Goal: Transaction & Acquisition: Download file/media

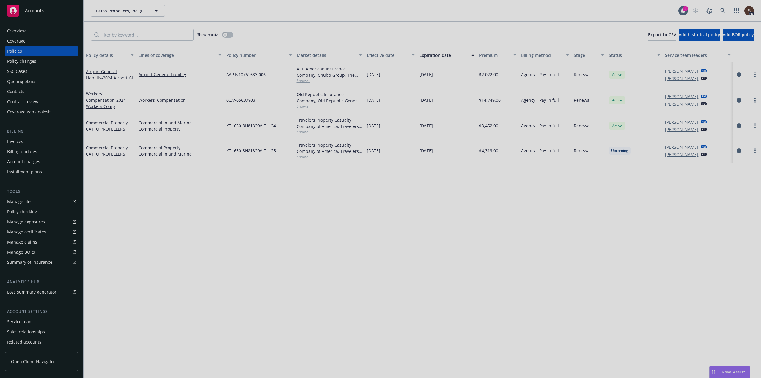
drag, startPoint x: 524, startPoint y: 270, endPoint x: 512, endPoint y: 258, distance: 17.2
click at [524, 270] on div at bounding box center [380, 189] width 761 height 378
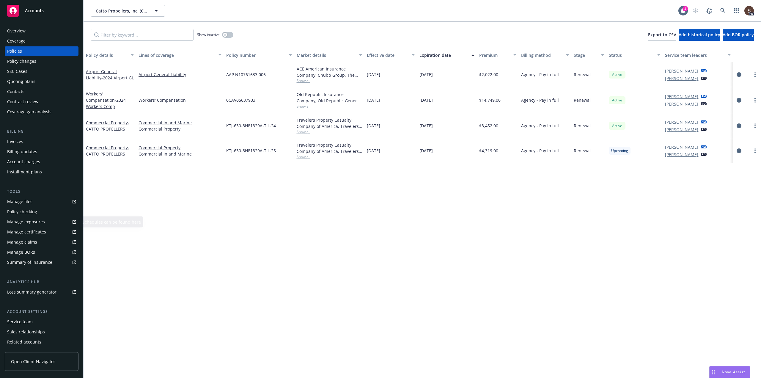
click at [21, 200] on div "Manage files" at bounding box center [19, 202] width 25 height 10
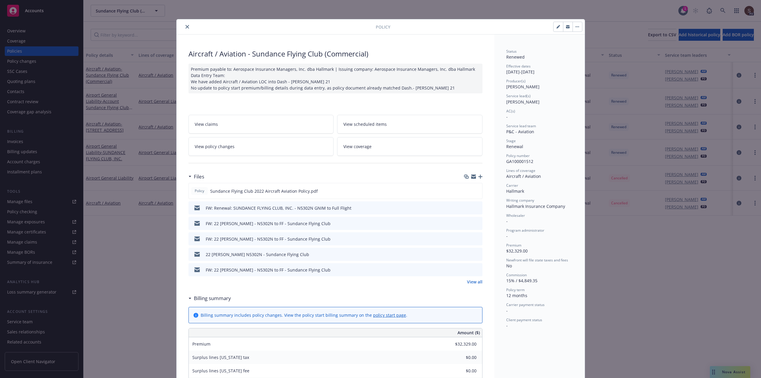
click at [187, 28] on button "close" at bounding box center [187, 26] width 7 height 7
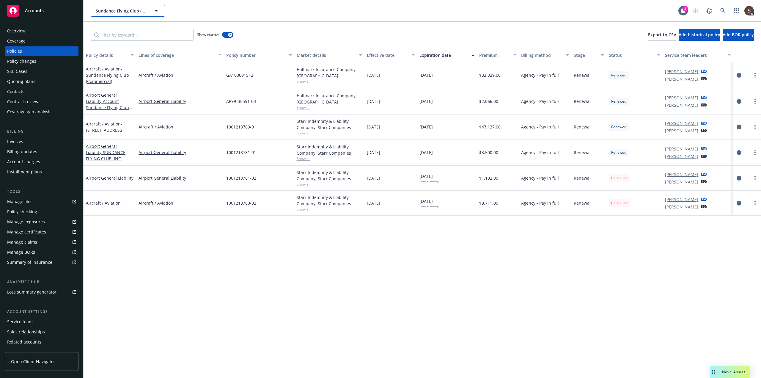
click at [137, 13] on span "Sundance Flying Club (Commercial)" at bounding box center [121, 11] width 51 height 6
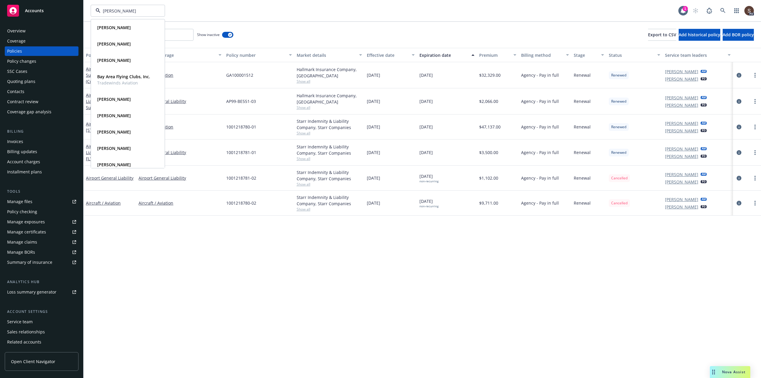
type input "truckee"
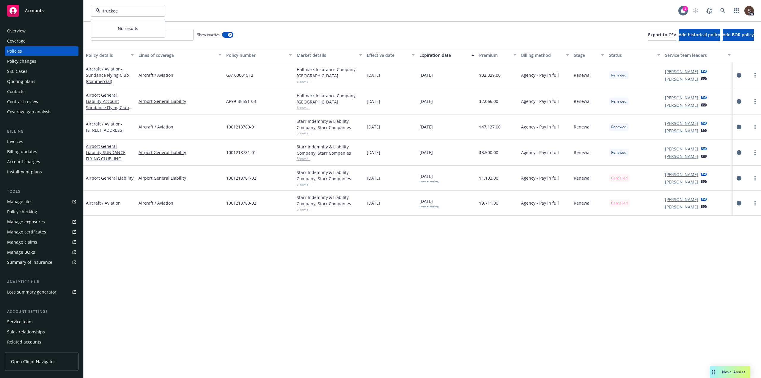
drag, startPoint x: 129, startPoint y: 10, endPoint x: 81, endPoint y: 11, distance: 48.2
click at [81, 11] on div "Accounts Overview Coverage Policies Policy changes SSC Cases Quoting plans Cont…" at bounding box center [380, 189] width 761 height 378
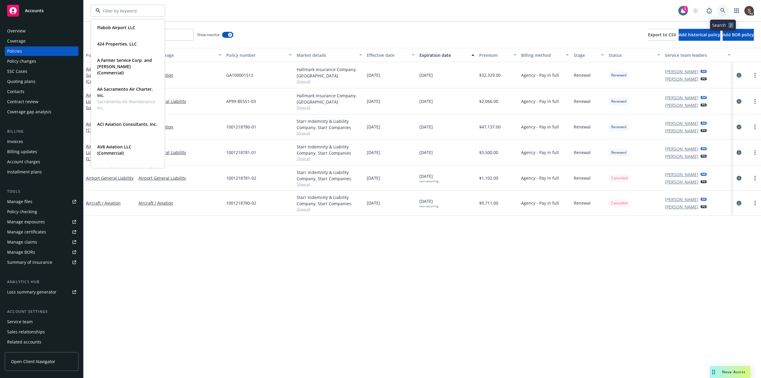
click at [722, 11] on icon at bounding box center [722, 10] width 5 height 5
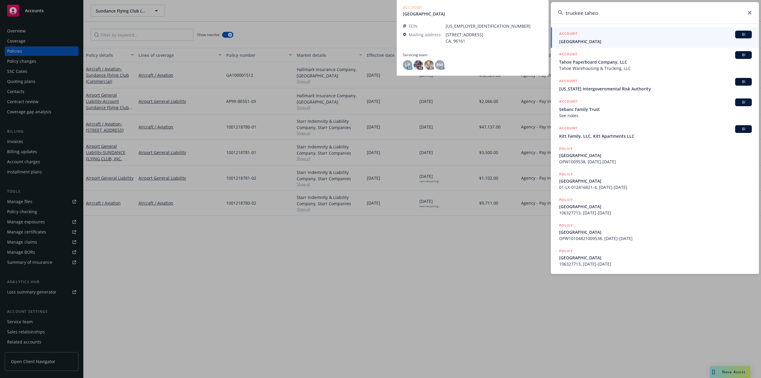
type input "truckee taheo"
click at [579, 35] on div "ACCOUNT BI" at bounding box center [655, 35] width 193 height 8
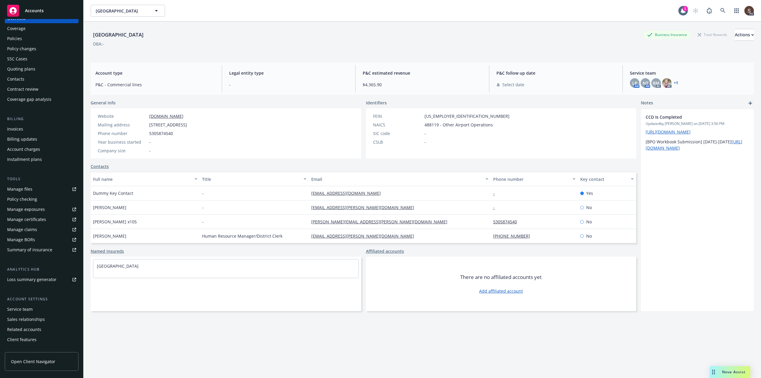
scroll to position [20, 0]
click at [28, 299] on div "Service team" at bounding box center [20, 302] width 26 height 10
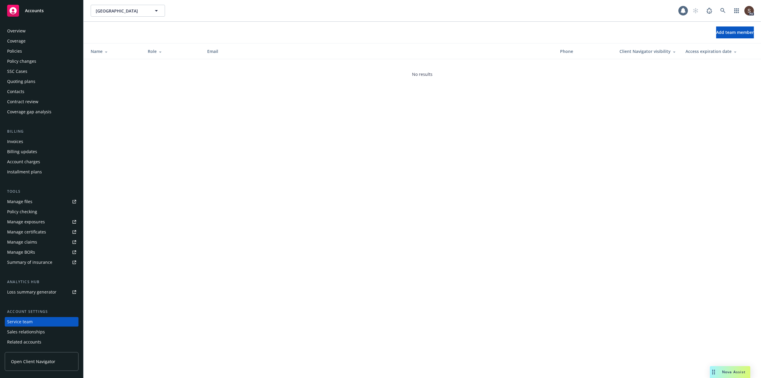
scroll to position [20, 0]
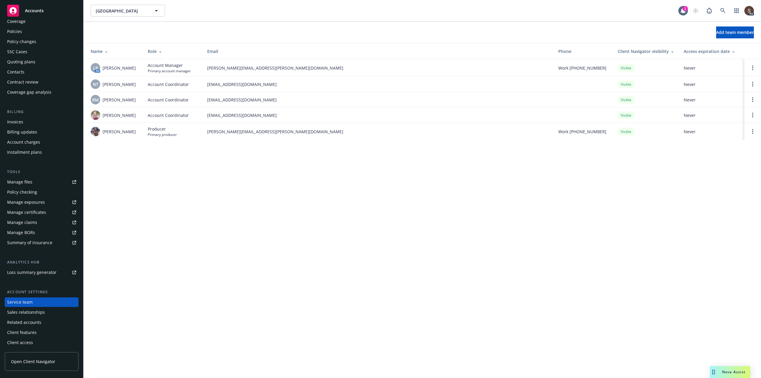
click at [40, 182] on link "Manage files" at bounding box center [42, 182] width 74 height 10
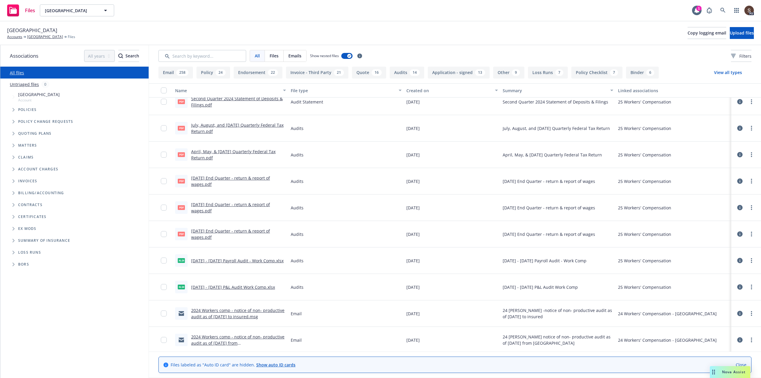
scroll to position [208, 0]
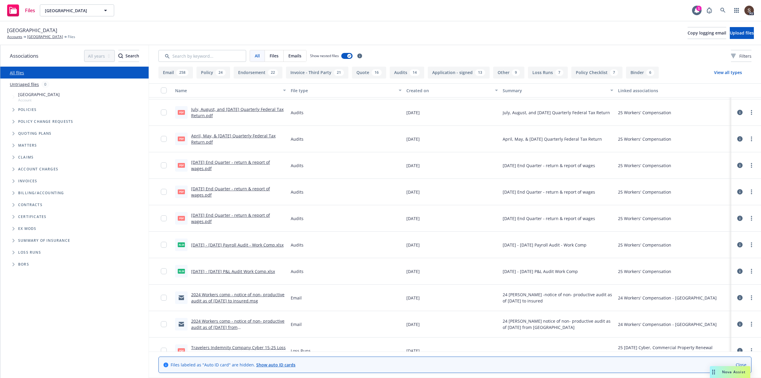
click at [222, 245] on link "2024 - 2025 Payroll Audit - Work Comp.xlsx" at bounding box center [237, 245] width 92 height 6
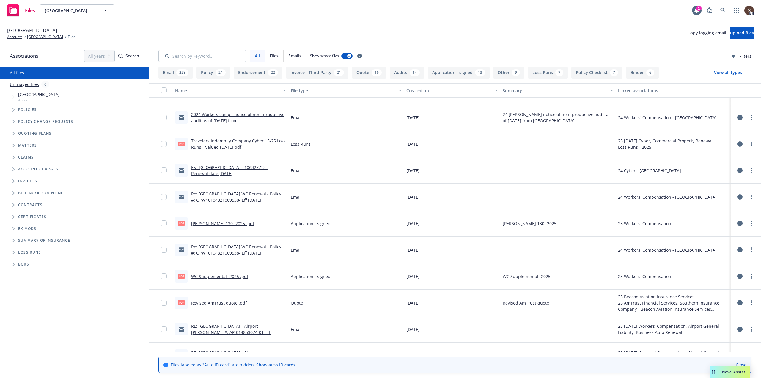
scroll to position [416, 0]
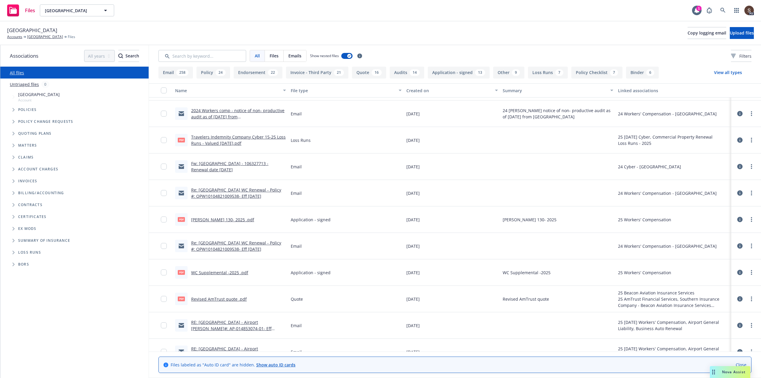
click at [237, 298] on link "Revised AmTrust quote .pdf" at bounding box center [219, 299] width 56 height 6
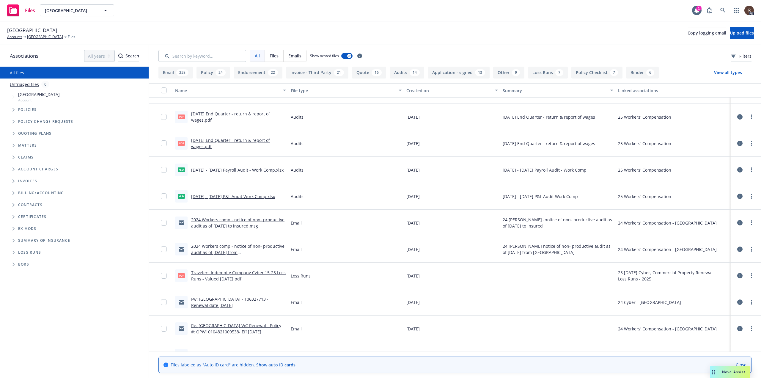
scroll to position [238, 0]
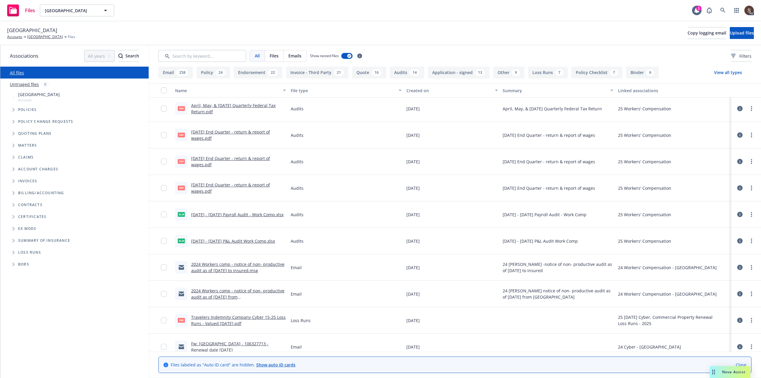
click at [240, 130] on link "12/31/2024 End Quarter - return & report of wages.pdf" at bounding box center [230, 135] width 79 height 12
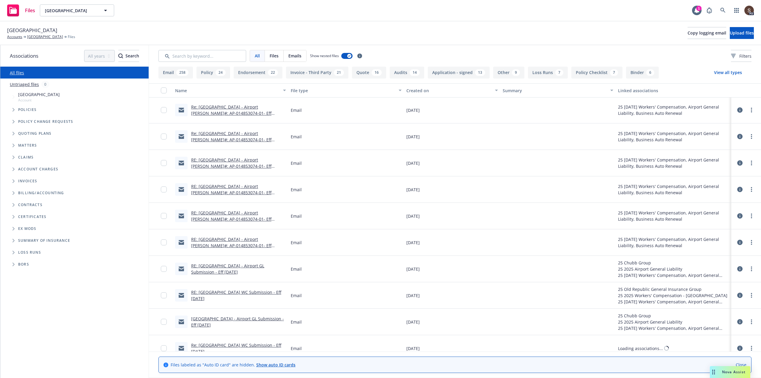
scroll to position [1605, 0]
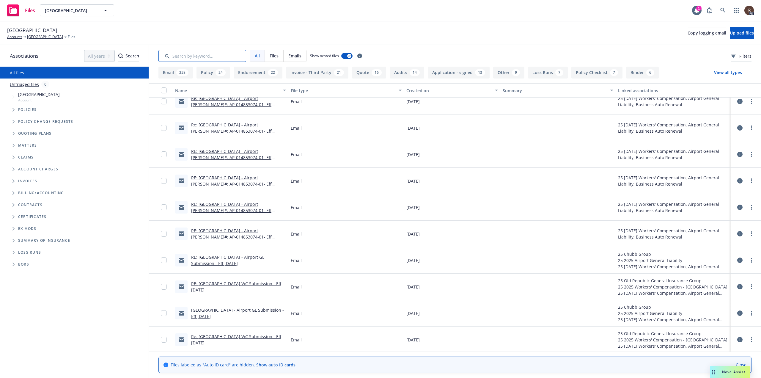
click at [172, 57] on input "Search by keyword..." at bounding box center [202, 56] width 88 height 12
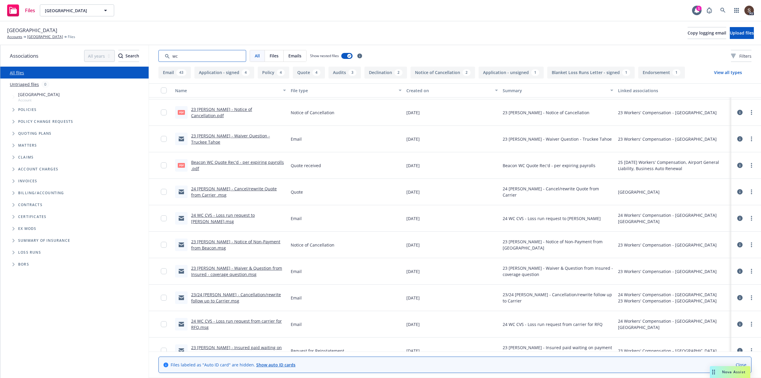
scroll to position [297, 0]
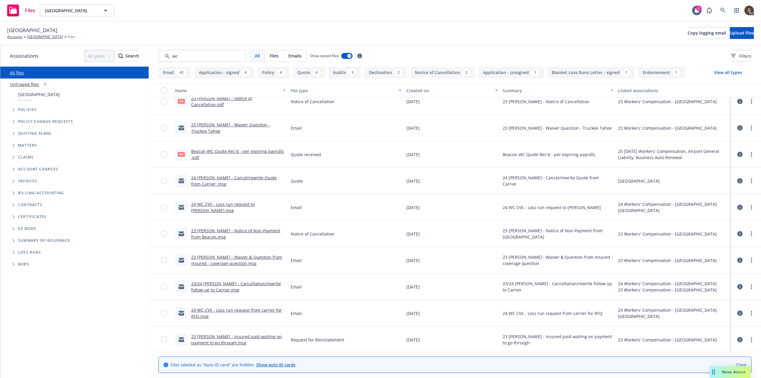
click at [228, 151] on link "Beacon WC Quote Rec'd - per expiring payrolls .pdf" at bounding box center [237, 154] width 93 height 12
click at [228, 177] on link "24 WC BEA - Cancel/rewrite Quote from Carrier .msg" at bounding box center [234, 181] width 86 height 12
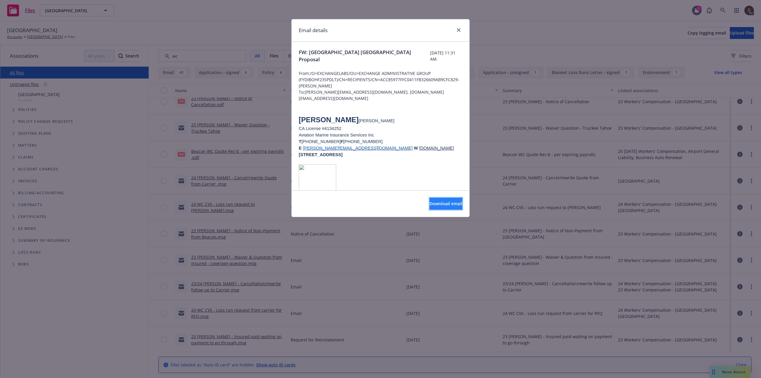
click at [432, 204] on span "Download email" at bounding box center [445, 204] width 33 height 6
click at [458, 29] on icon "close" at bounding box center [459, 30] width 4 height 4
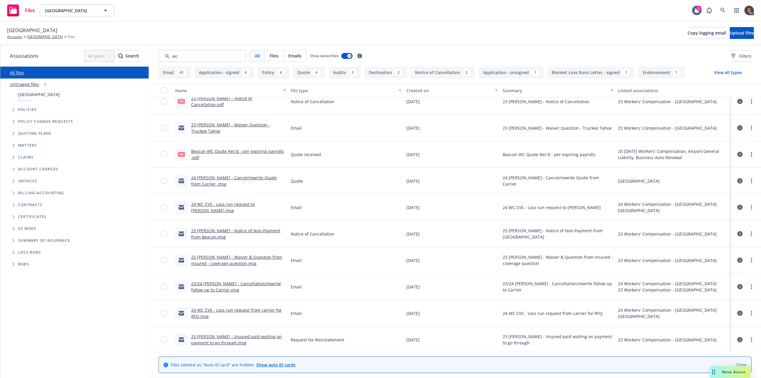
click at [329, 298] on div "Email" at bounding box center [346, 286] width 116 height 26
click at [182, 56] on input "Search by keyword..." at bounding box center [202, 56] width 88 height 12
drag, startPoint x: 182, startPoint y: 56, endPoint x: 158, endPoint y: 58, distance: 23.2
click at [158, 58] on input "Search by keyword..." at bounding box center [202, 56] width 88 height 12
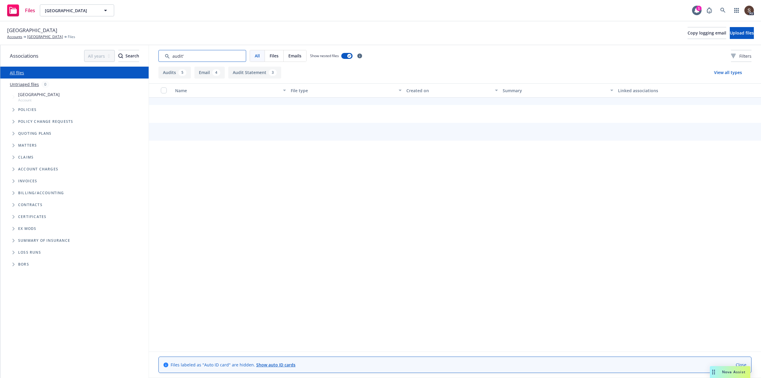
scroll to position [54, 0]
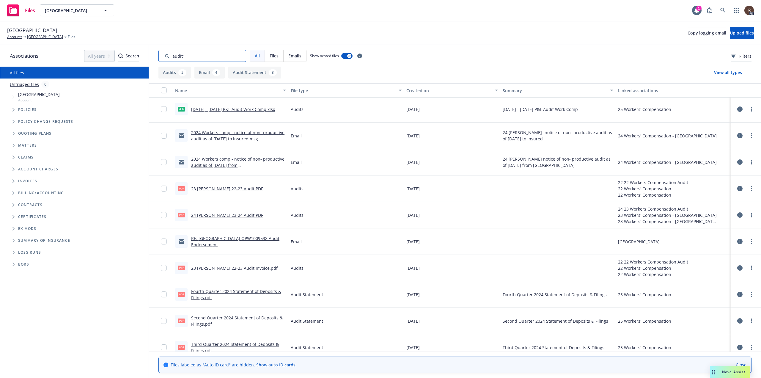
type input "audit'"
click at [242, 269] on link "23 WC BEA 22-23 Audit Invoice.pdf" at bounding box center [234, 268] width 86 height 6
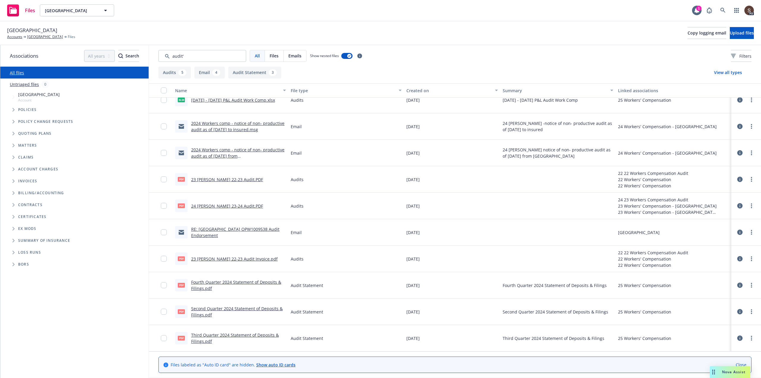
scroll to position [34, 0]
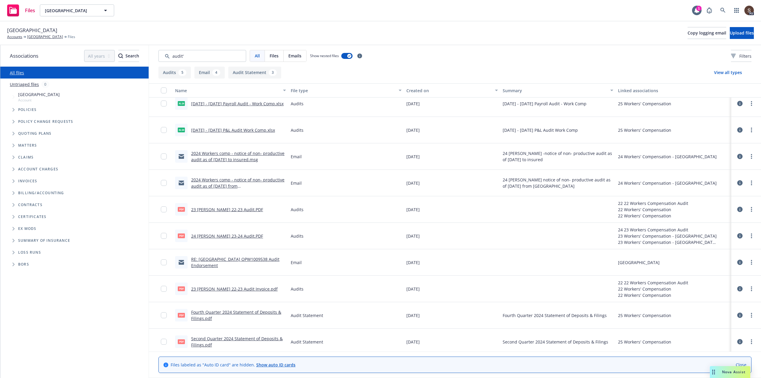
click at [230, 210] on link "23 WC BEA 22-23 Audit.PDF" at bounding box center [227, 210] width 72 height 6
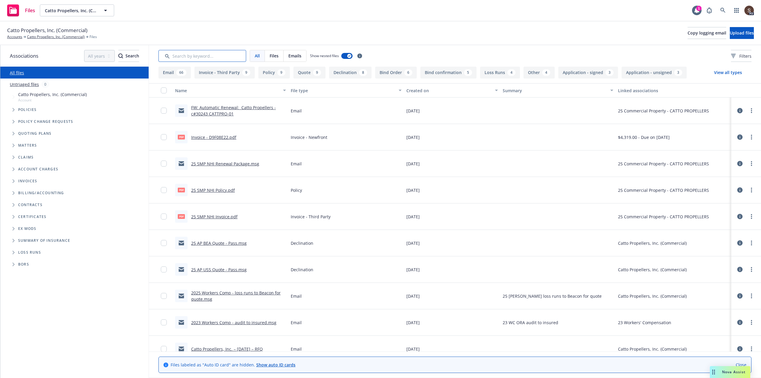
click at [205, 59] on input "Search by keyword..." at bounding box center [202, 56] width 88 height 12
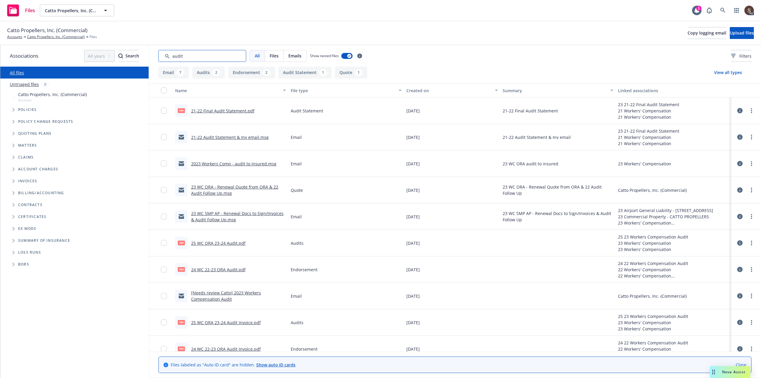
type input "audit"
click at [240, 291] on link "[Needs review Catto] 2023 Workers Compensation Audit" at bounding box center [226, 296] width 70 height 12
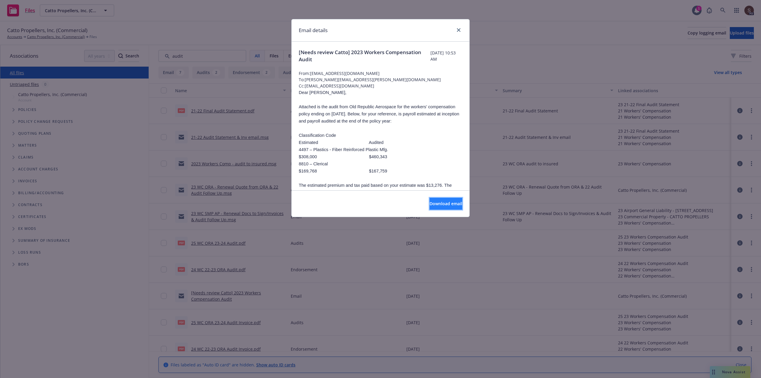
click at [429, 204] on span "Download email" at bounding box center [445, 204] width 33 height 6
click at [457, 30] on icon "close" at bounding box center [459, 30] width 4 height 4
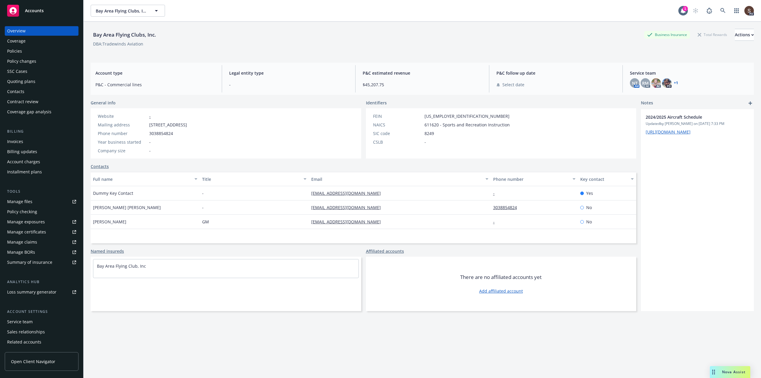
click at [9, 141] on div "Invoices" at bounding box center [15, 142] width 16 height 10
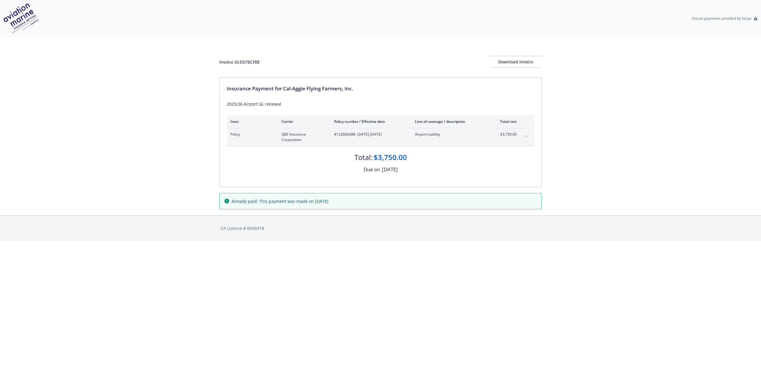
click at [309, 202] on span "Already paid: This payment was made on [DATE]" at bounding box center [279, 201] width 97 height 6
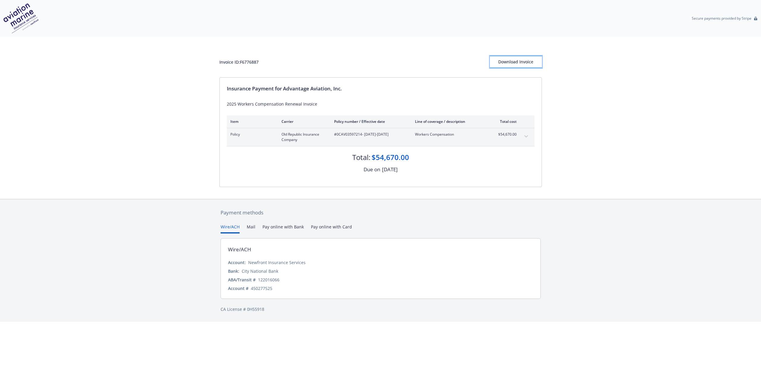
click at [510, 59] on div "Download Invoice" at bounding box center [516, 61] width 52 height 11
drag, startPoint x: 218, startPoint y: 64, endPoint x: 265, endPoint y: 68, distance: 46.8
click at [265, 68] on div "Invoice ID: F6776887 Download Invoice Insurance Payment for Advantage Aviation,…" at bounding box center [380, 118] width 761 height 162
copy div "Invoice ID: F6776887"
click at [150, 69] on div "Invoice ID: F6776887 Download Invoice Insurance Payment for Advantage Aviation,…" at bounding box center [380, 118] width 761 height 162
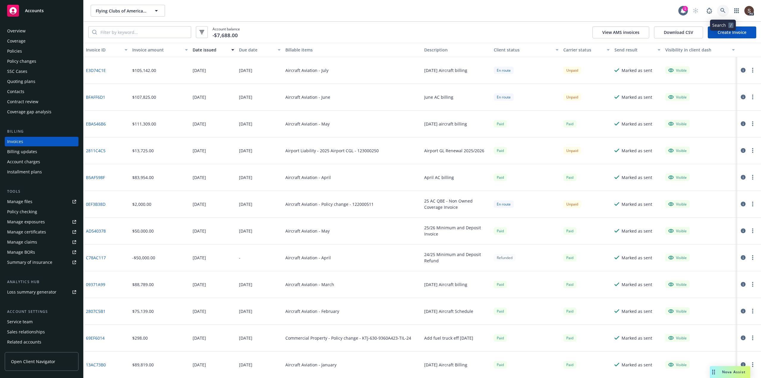
click at [724, 11] on icon at bounding box center [722, 10] width 5 height 5
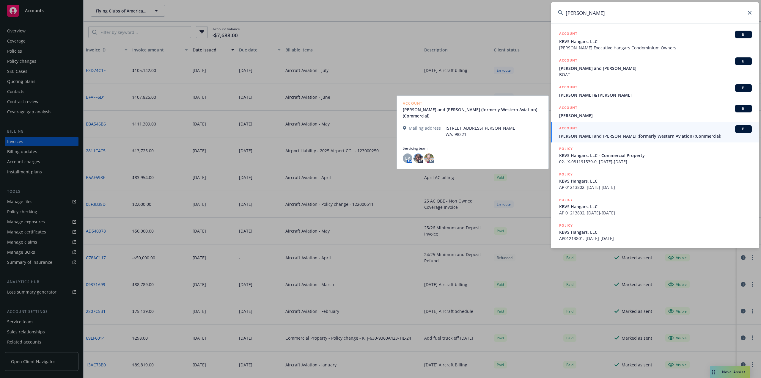
type input "joe fisher"
click at [594, 138] on span "Joseph W. Fisher II and Barbara Ann Fisher (formerly Western Aviation) (Commerc…" at bounding box center [655, 136] width 193 height 6
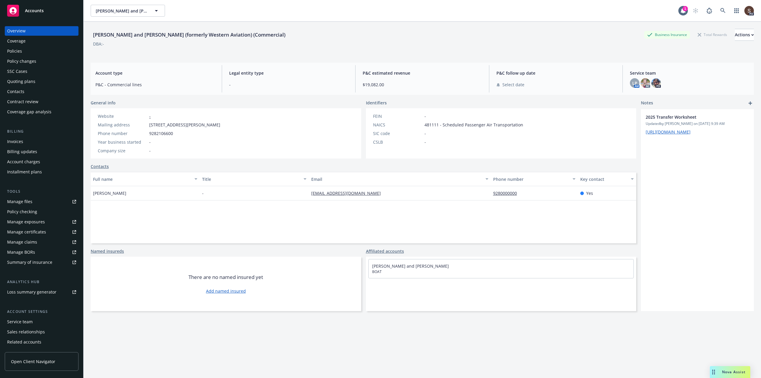
click at [17, 49] on div "Policies" at bounding box center [14, 51] width 15 height 10
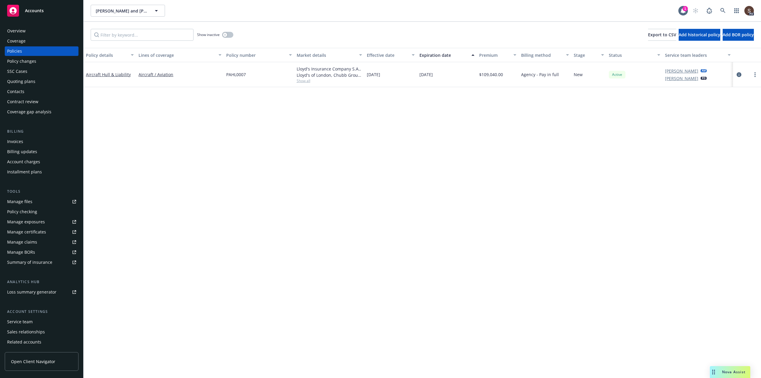
click at [33, 204] on link "Manage files" at bounding box center [42, 202] width 74 height 10
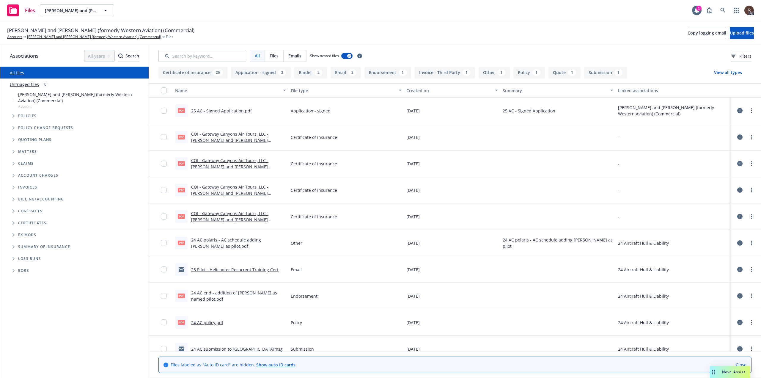
click at [217, 111] on link "25 AC - Signed Application.pdf" at bounding box center [221, 111] width 61 height 6
click at [57, 37] on link "[PERSON_NAME] and [PERSON_NAME] (formerly Western Aviation) (Commercial)" at bounding box center [94, 36] width 134 height 5
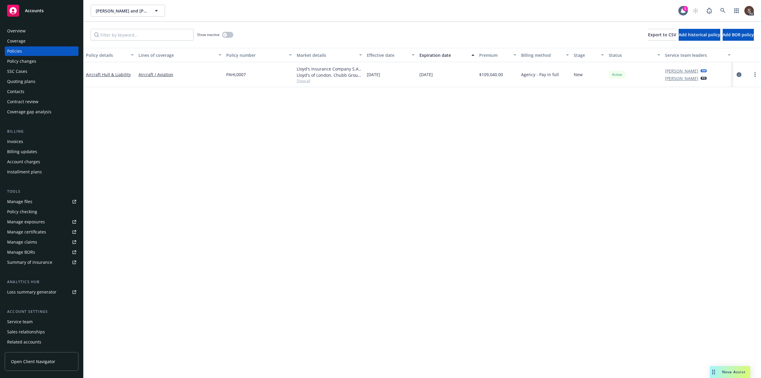
click at [27, 203] on div "Manage files" at bounding box center [19, 202] width 25 height 10
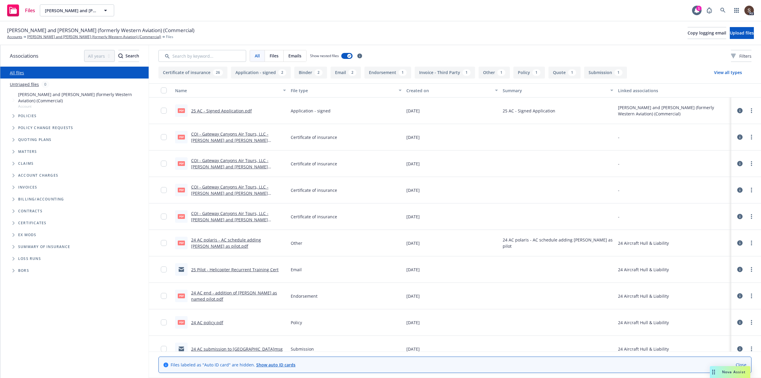
click at [192, 73] on button "Certificate of insurance 26" at bounding box center [192, 73] width 69 height 12
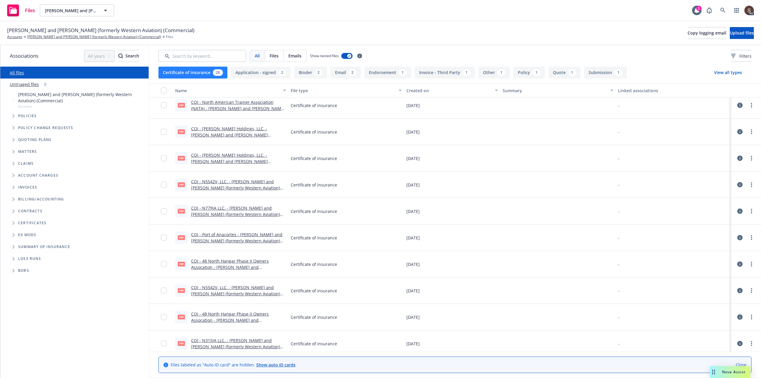
scroll to position [429, 0]
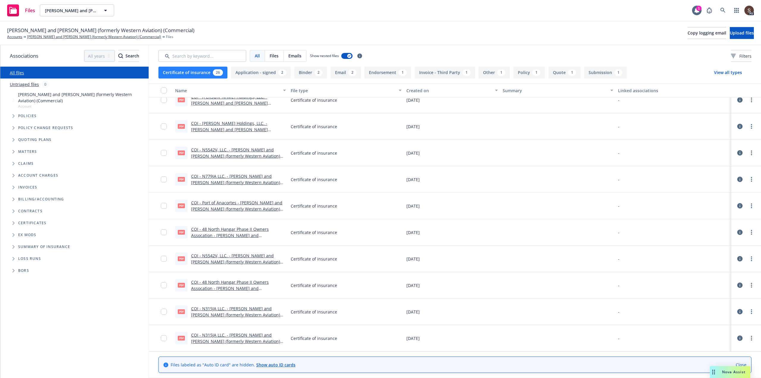
click at [251, 124] on link "COI - [PERSON_NAME] Holdings, LLC. - [PERSON_NAME] and [PERSON_NAME] (formerly …" at bounding box center [236, 129] width 90 height 18
click at [241, 151] on link "COI - N5542V, LLC. - [PERSON_NAME] and [PERSON_NAME] (formerly Western Aviation…" at bounding box center [235, 156] width 89 height 18
click at [243, 282] on link "COI - 48 North Hangar Phase II Owners Assocation - [PERSON_NAME] and [PERSON_NA…" at bounding box center [235, 291] width 89 height 24
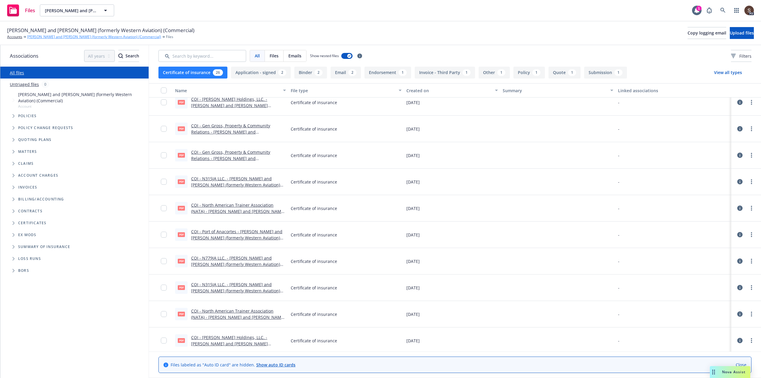
click at [49, 37] on link "[PERSON_NAME] and [PERSON_NAME] (formerly Western Aviation) (Commercial)" at bounding box center [94, 36] width 134 height 5
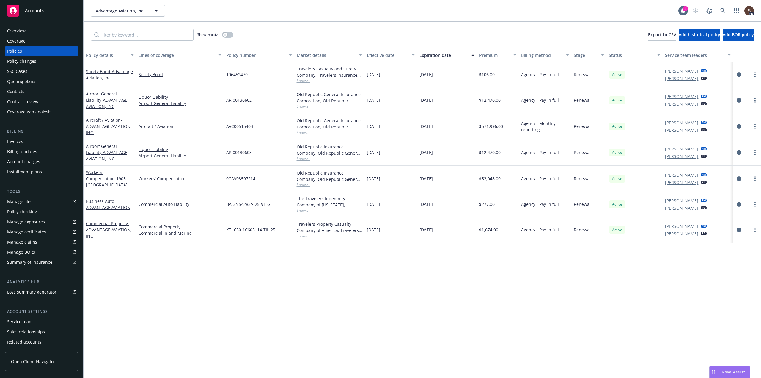
click at [18, 142] on div "Invoices" at bounding box center [15, 142] width 16 height 10
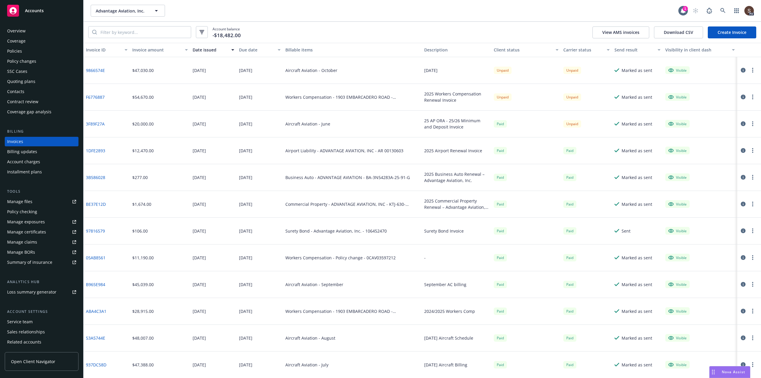
click at [15, 51] on div "Policies" at bounding box center [14, 51] width 15 height 10
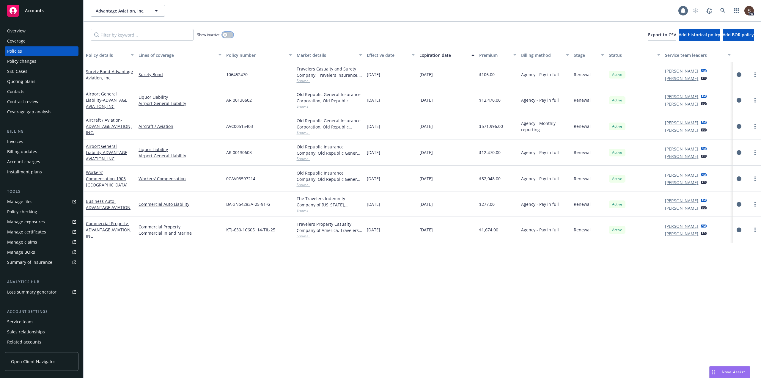
click at [232, 35] on button "button" at bounding box center [227, 35] width 11 height 6
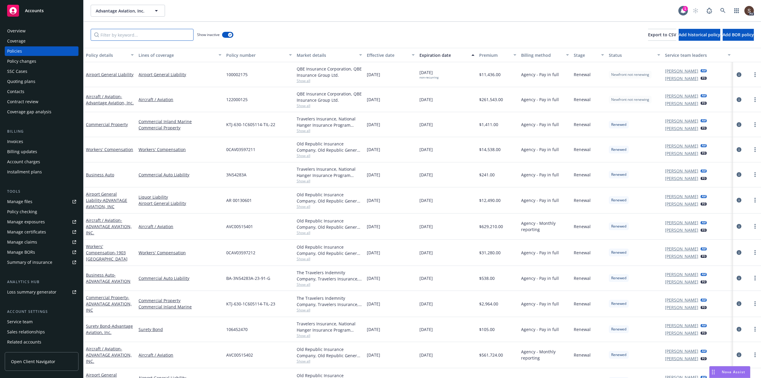
click at [102, 33] on input "Filter by keyword..." at bounding box center [142, 35] width 103 height 12
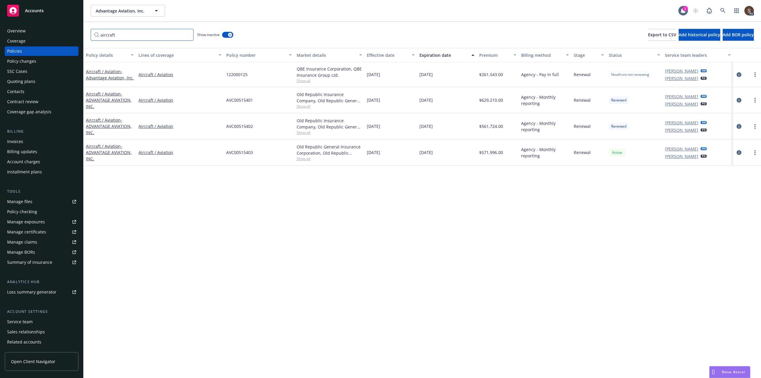
type input "aircraft"
click at [738, 125] on icon "circleInformation" at bounding box center [738, 126] width 5 height 5
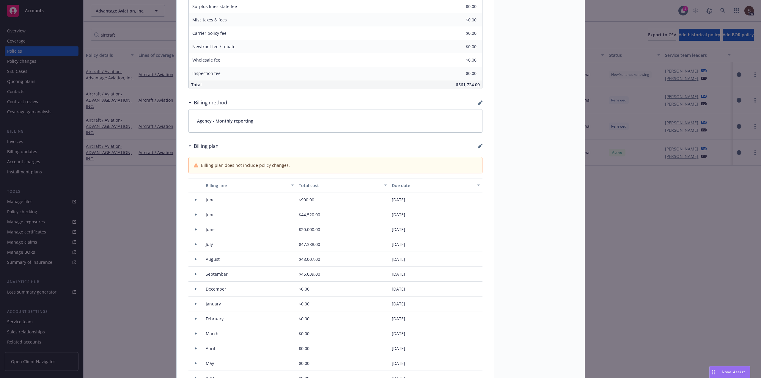
scroll to position [357, 0]
drag, startPoint x: 477, startPoint y: 146, endPoint x: 544, endPoint y: 172, distance: 71.9
click at [544, 172] on div "Aircraft / Aviation - ADVANTAGE AVIATION, INC. [DATE] - [PERSON_NAME]: Policy l…" at bounding box center [381, 290] width 408 height 1224
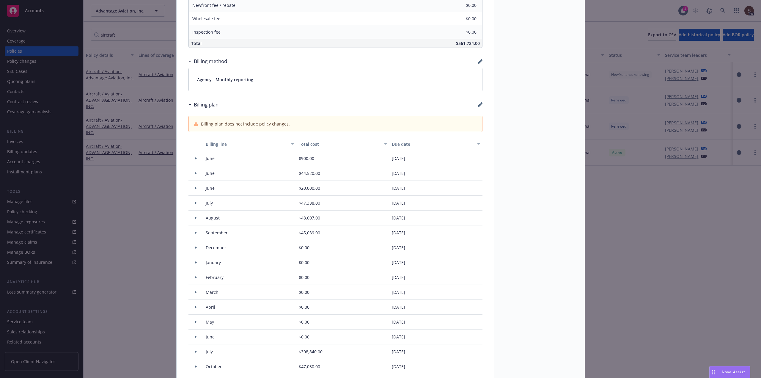
scroll to position [386, 0]
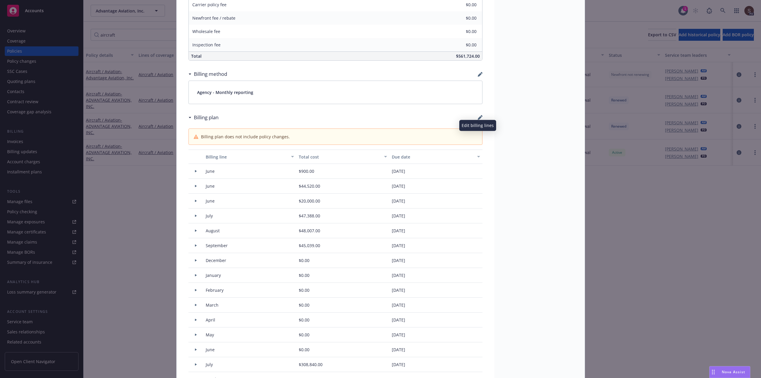
click at [478, 119] on icon "button" at bounding box center [480, 117] width 5 height 5
select select "June"
select select "July"
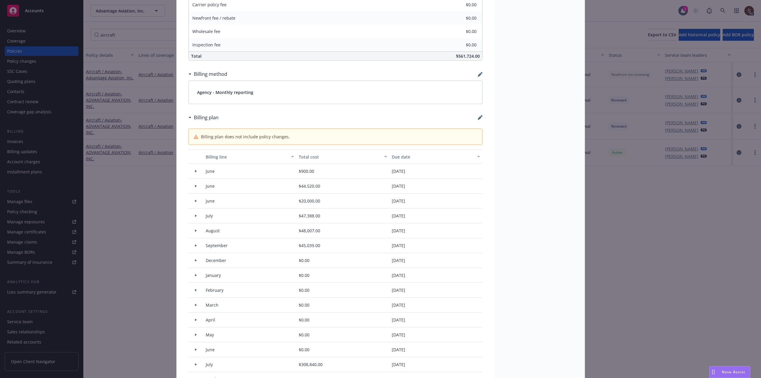
select select "August"
select select "September"
select select "December"
select select "February"
select select "March"
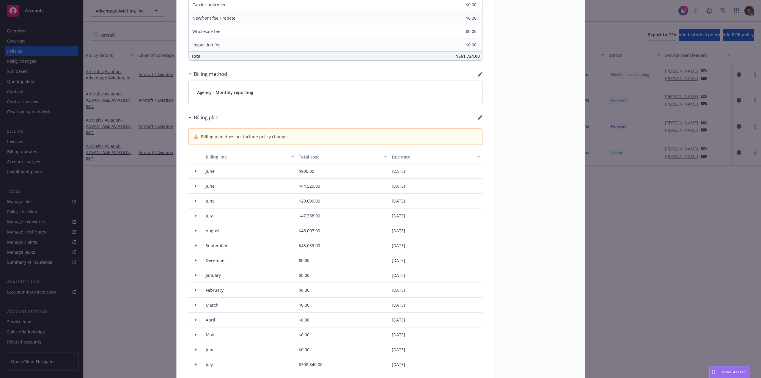
select select "April"
select select "May"
select select "June"
select select "July"
select select "October"
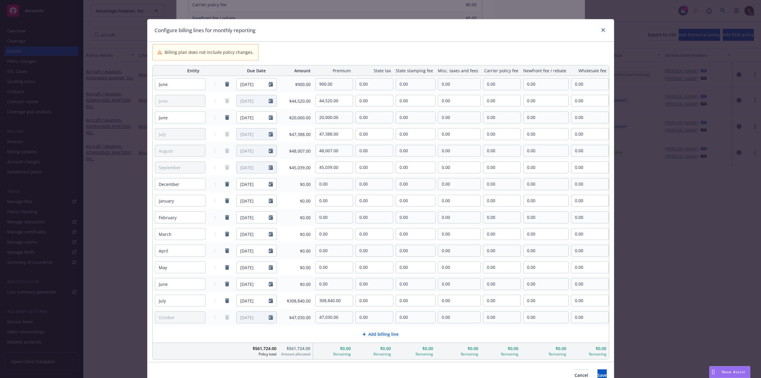
click at [389, 334] on span "Add billing line" at bounding box center [383, 334] width 30 height 6
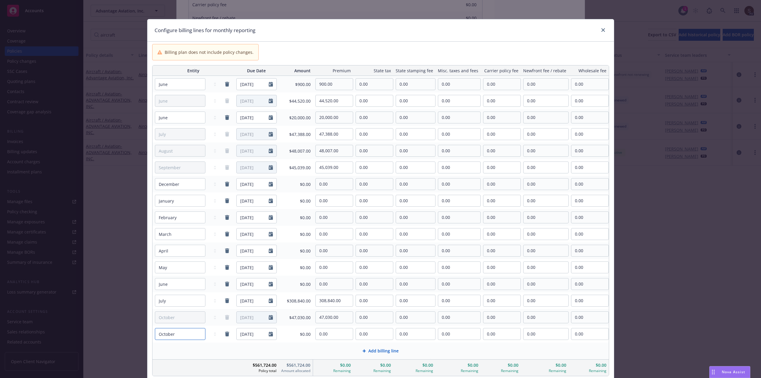
click at [198, 333] on select "January February March April May June July August September October November De…" at bounding box center [180, 334] width 51 height 12
select select "November"
click at [155, 328] on select "January February March April May June July August September October November De…" at bounding box center [180, 334] width 51 height 12
type input "[DATE]"
click at [269, 334] on icon "Calendar" at bounding box center [271, 333] width 4 height 5
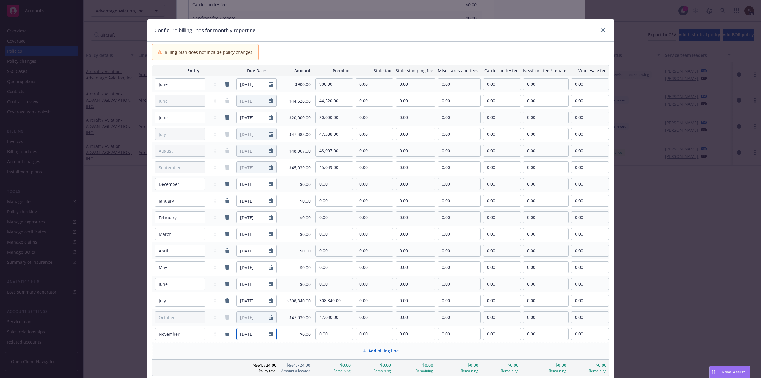
select select "11"
click at [272, 256] on icon at bounding box center [273, 255] width 3 height 4
click at [272, 254] on select "January February March April May June July August September October November De…" at bounding box center [263, 254] width 30 height 7
click at [248, 251] on select "January February March April May June July August September October November De…" at bounding box center [263, 254] width 30 height 7
click at [275, 254] on select "January February March April May June July August September October November De…" at bounding box center [263, 254] width 30 height 7
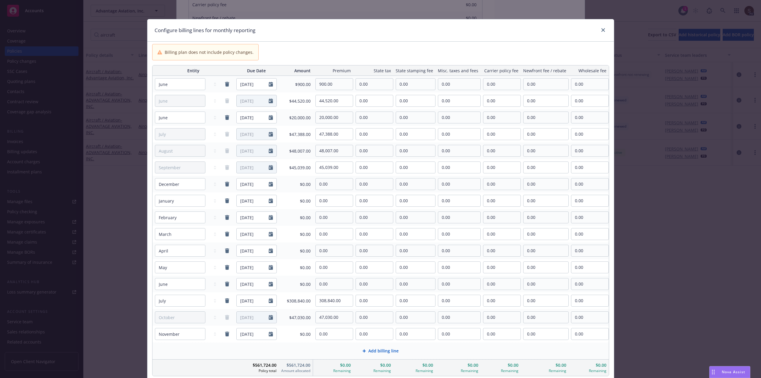
click at [229, 346] on div "Add billing line" at bounding box center [381, 350] width 456 height 16
select select "December"
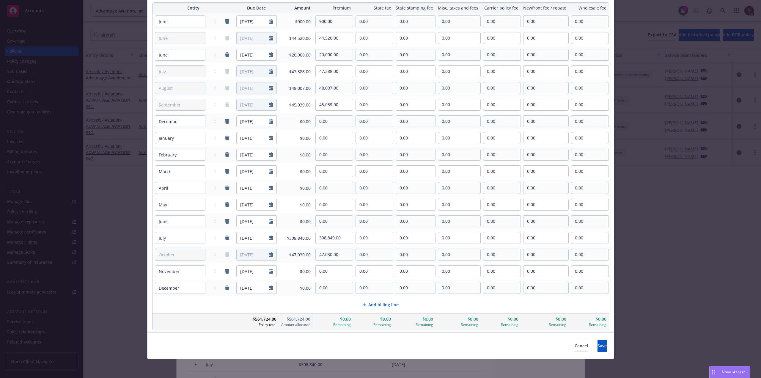
scroll to position [63, 0]
click at [574, 349] on button "Cancel" at bounding box center [580, 345] width 13 height 12
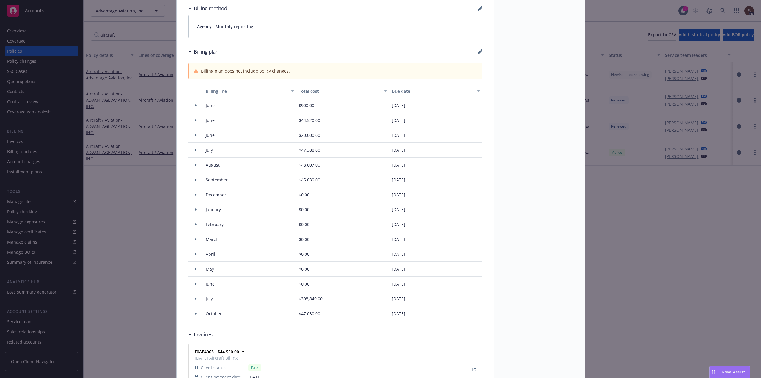
scroll to position [505, 0]
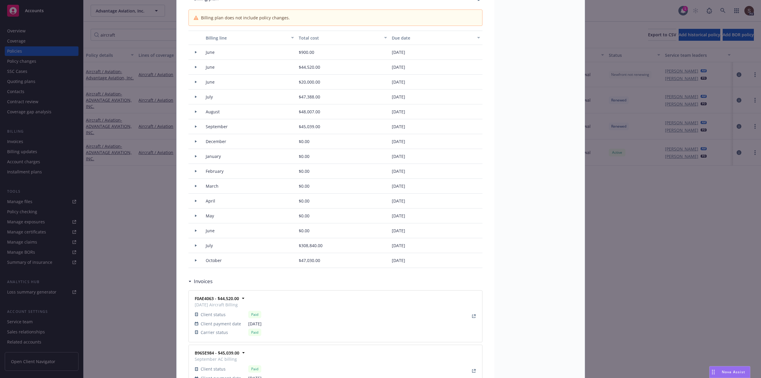
click at [307, 245] on span "$308,840.00" at bounding box center [311, 245] width 24 height 6
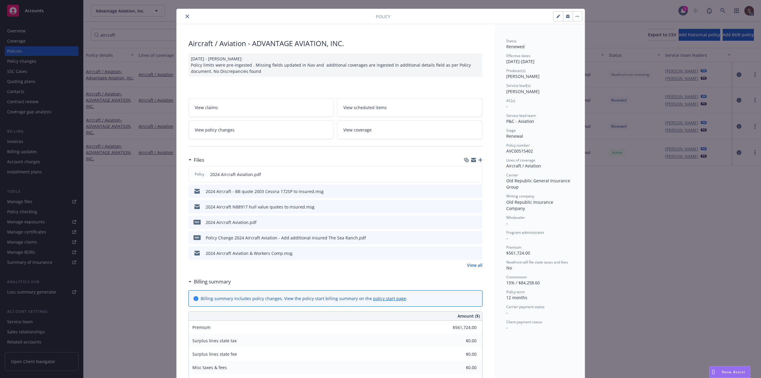
scroll to position [0, 0]
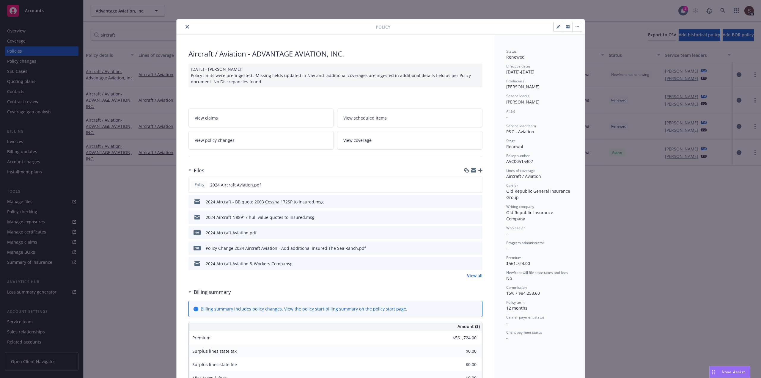
click at [188, 24] on div at bounding box center [277, 26] width 197 height 7
click at [186, 27] on icon "close" at bounding box center [187, 27] width 4 height 4
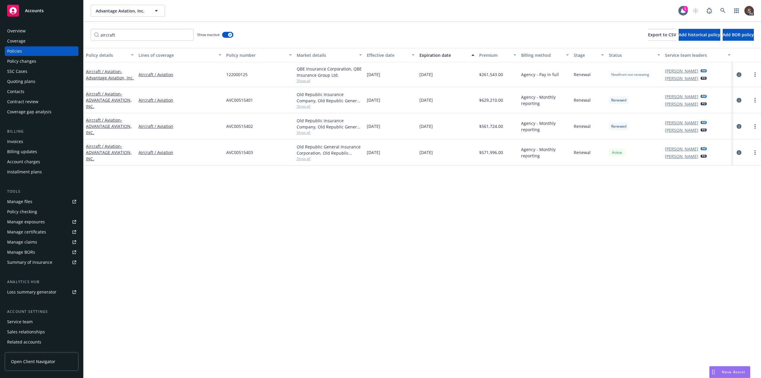
click at [184, 27] on div "aircraft Show inactive Export to CSV Add historical policy Add BOR policy" at bounding box center [421, 35] width 677 height 26
click at [20, 138] on div "Invoices" at bounding box center [15, 142] width 16 height 10
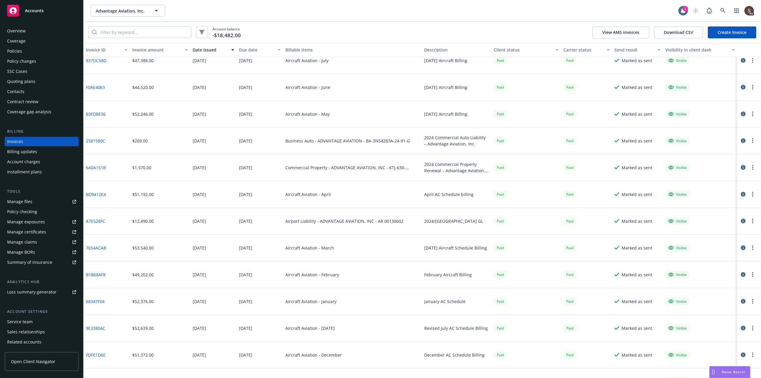
scroll to position [327, 0]
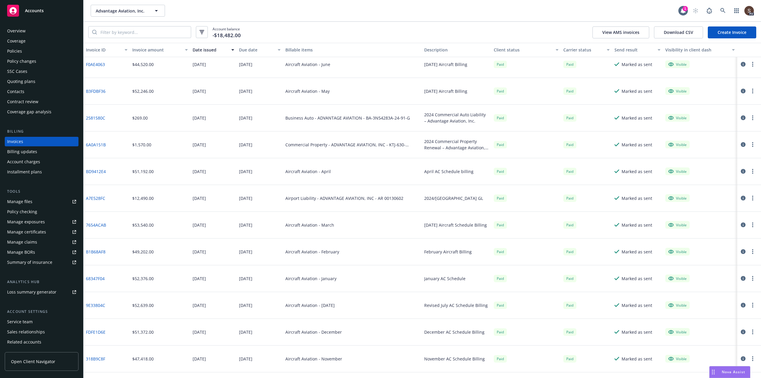
click at [252, 333] on div "[DATE]" at bounding box center [245, 332] width 13 height 6
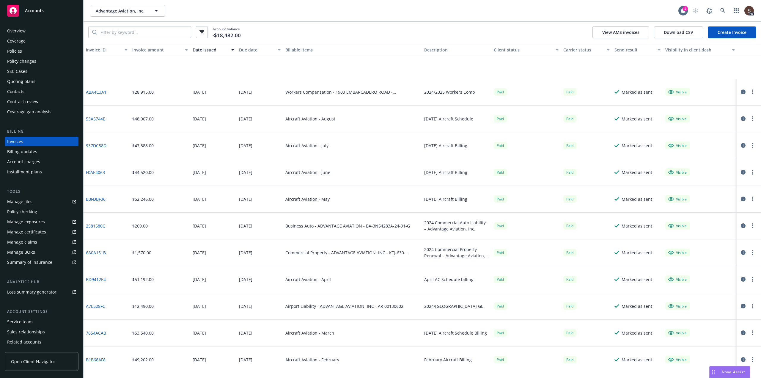
scroll to position [267, 0]
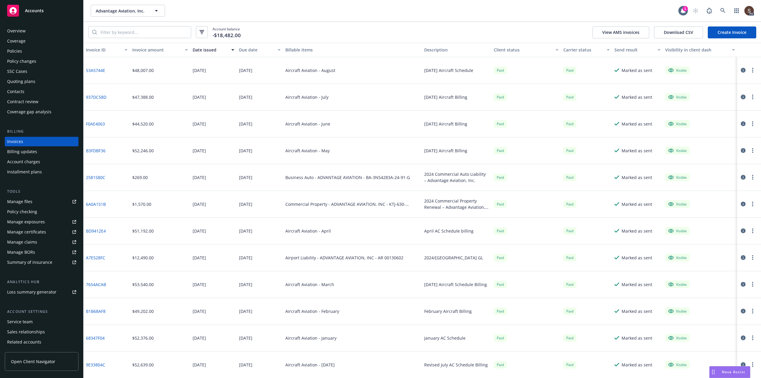
click at [26, 50] on div "Policies" at bounding box center [41, 51] width 69 height 10
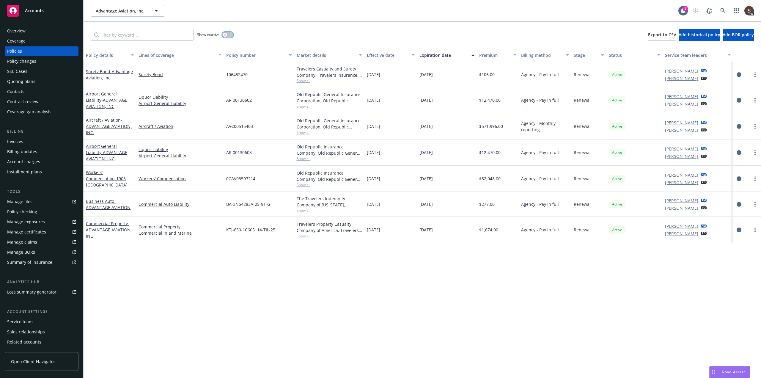
click at [229, 35] on button "button" at bounding box center [227, 35] width 11 height 6
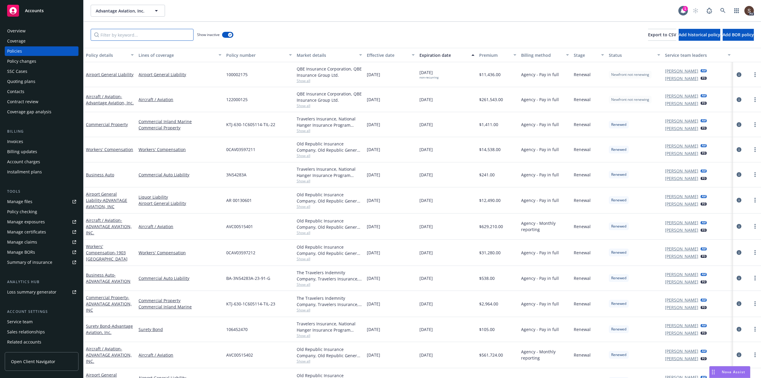
click at [135, 34] on input "Filter by keyword..." at bounding box center [142, 35] width 103 height 12
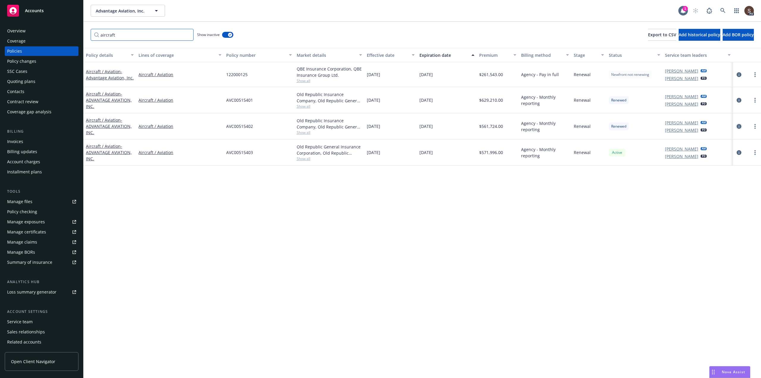
type input "aircraft"
click at [740, 125] on icon "circleInformation" at bounding box center [738, 126] width 5 height 5
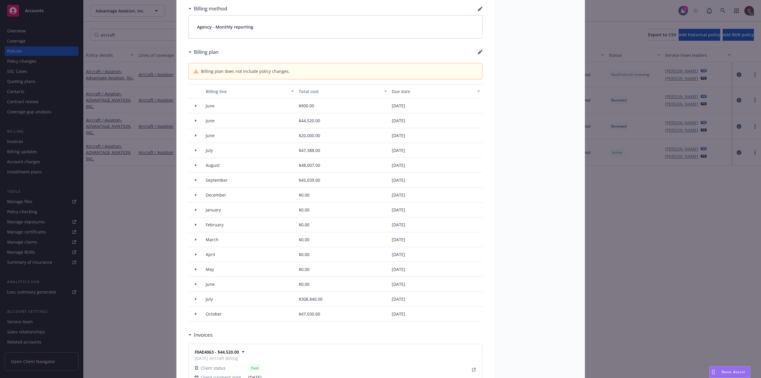
scroll to position [464, 0]
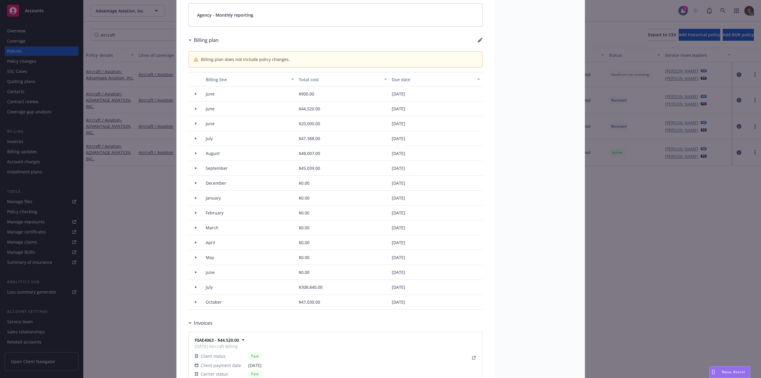
click at [321, 184] on div "$0.00" at bounding box center [342, 183] width 93 height 15
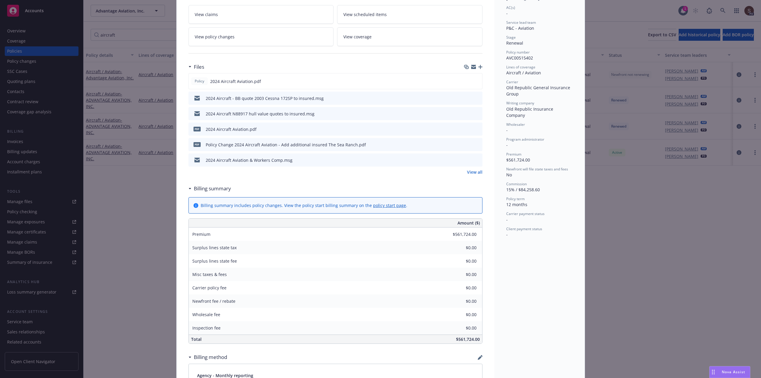
scroll to position [48, 0]
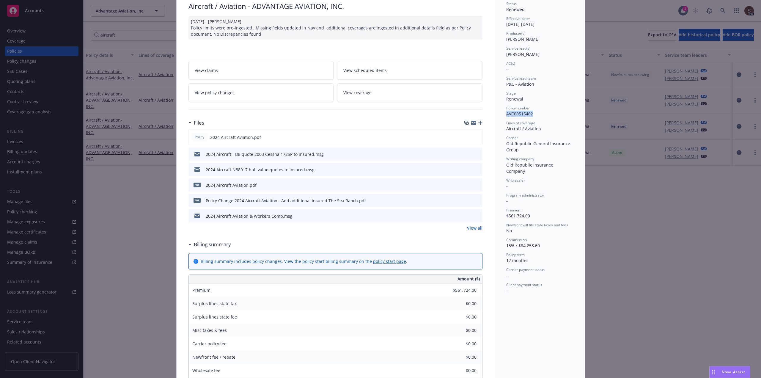
drag, startPoint x: 505, startPoint y: 115, endPoint x: 530, endPoint y: 115, distance: 25.9
click at [530, 115] on span "AVC00515402" at bounding box center [519, 114] width 27 height 6
copy span "AVC00515402"
